Goal: Navigation & Orientation: Find specific page/section

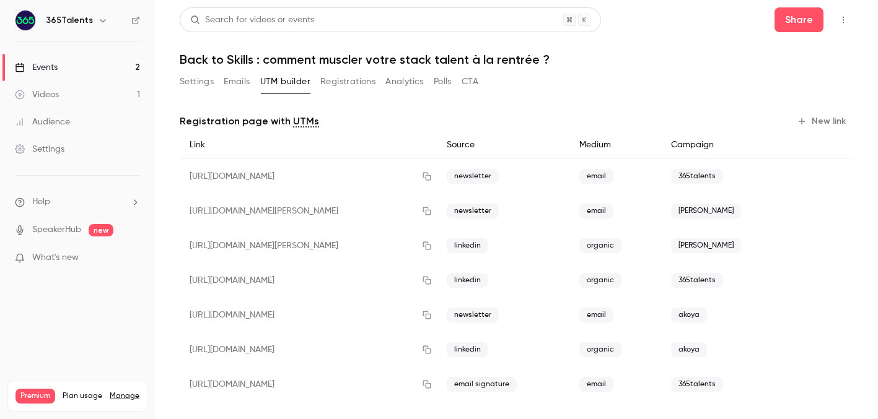
click at [53, 66] on div "Events" at bounding box center [36, 67] width 43 height 12
